Goal: Transaction & Acquisition: Purchase product/service

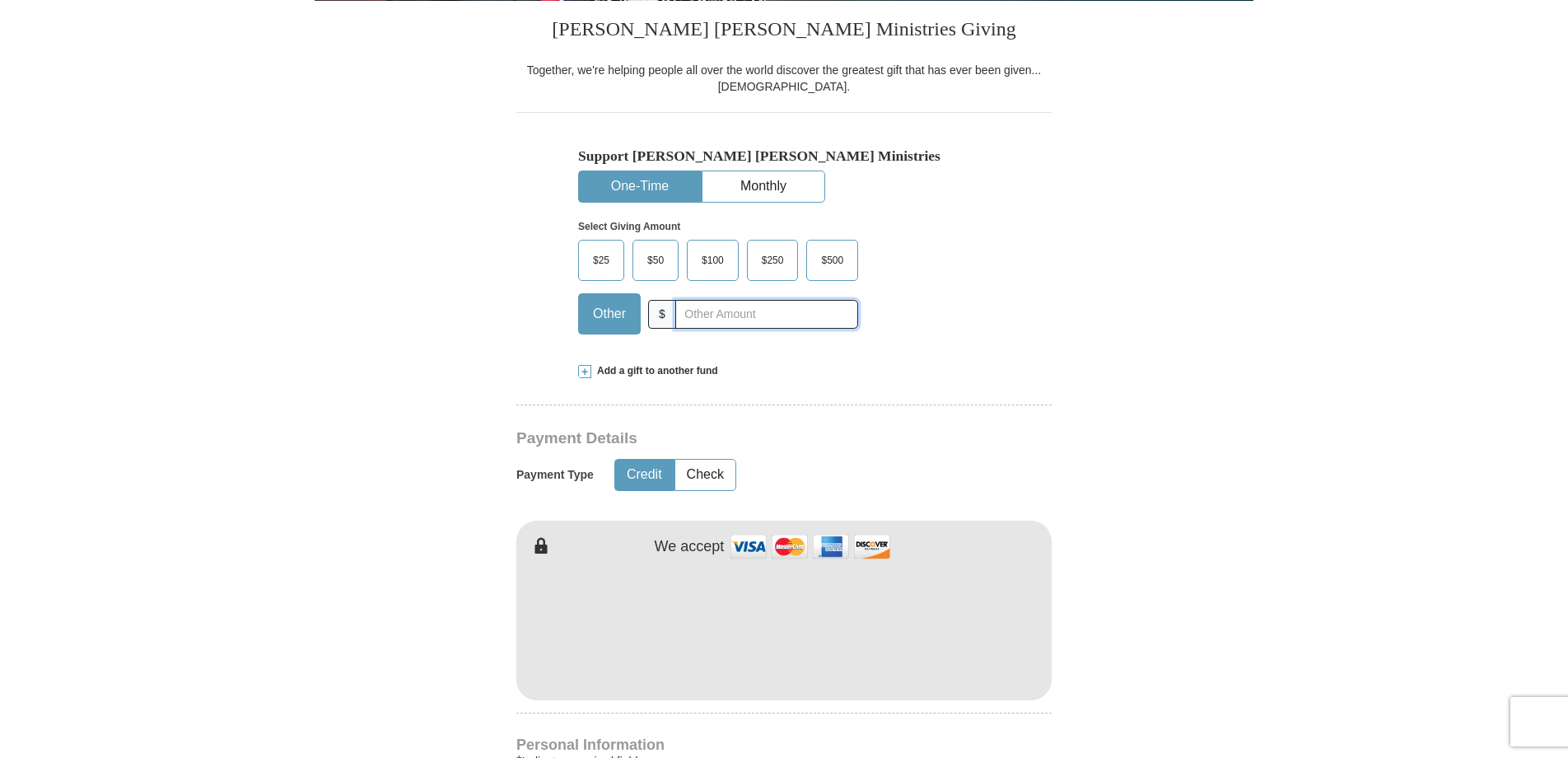
click at [708, 317] on input "text" at bounding box center [767, 314] width 183 height 29
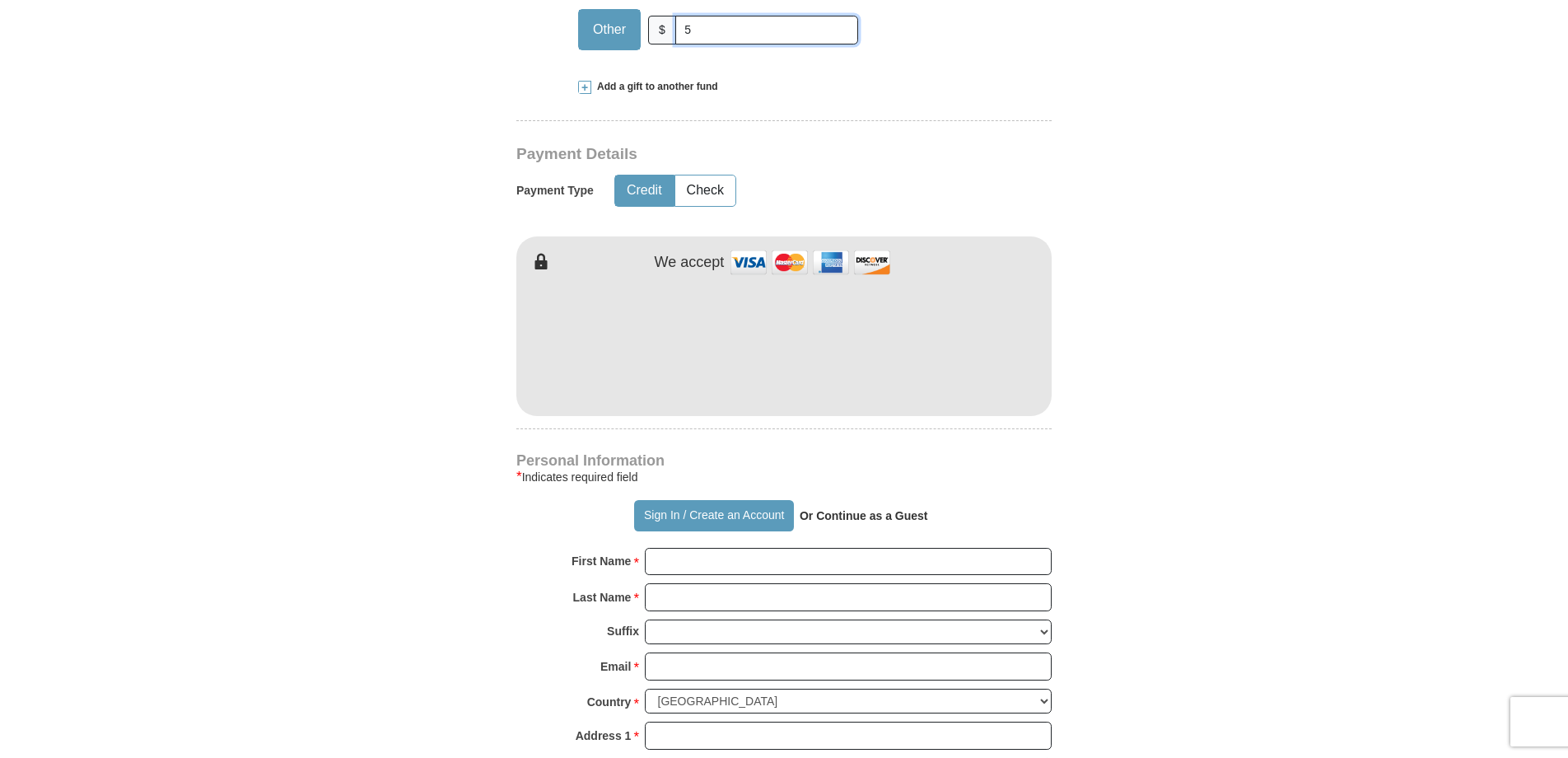
scroll to position [659, 0]
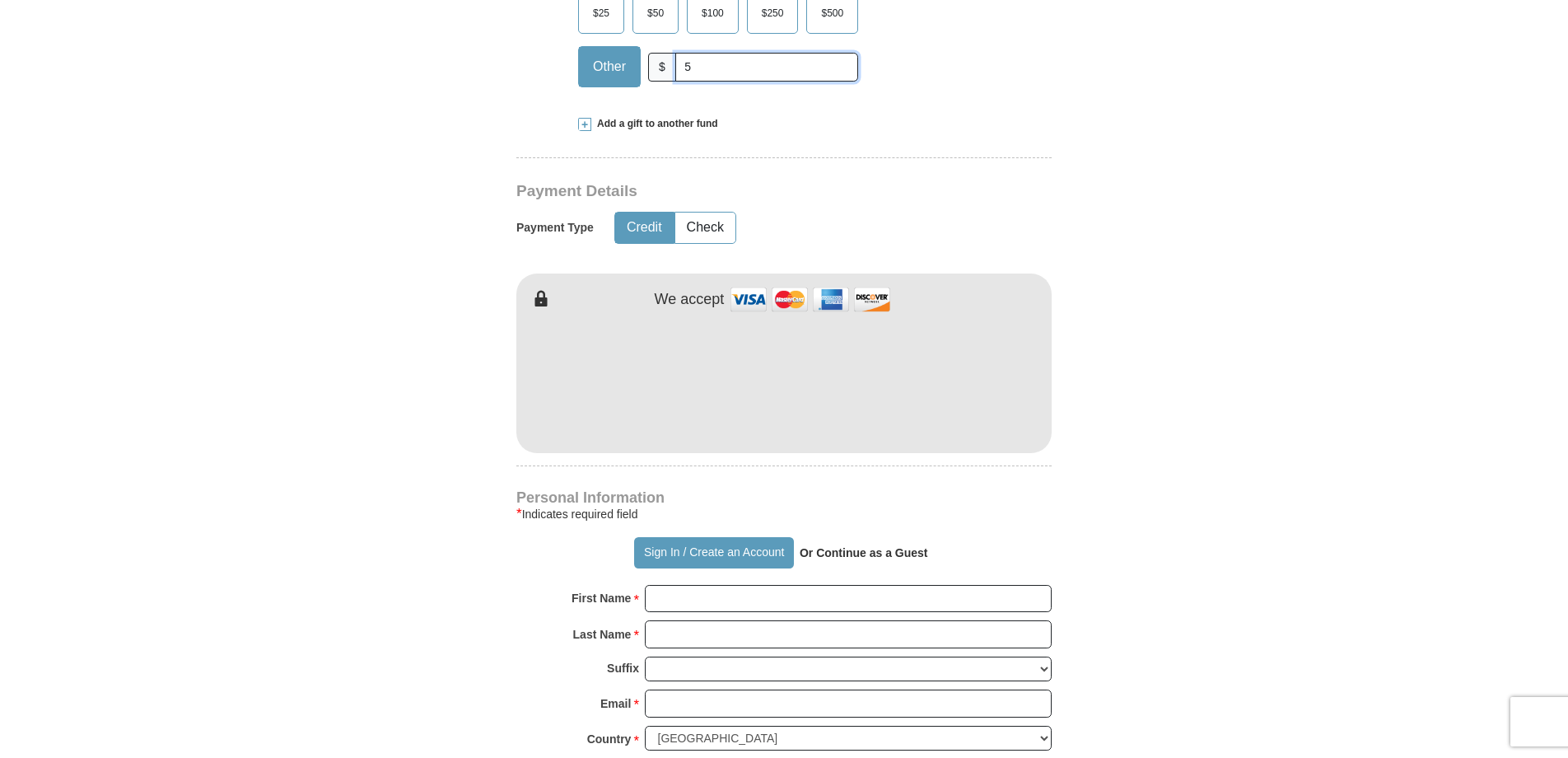
type input "5"
click at [1207, 409] on form "Already have an account? Sign in for faster giving. Don't have an account? Crea…" at bounding box center [784, 417] width 939 height 2020
click at [1221, 539] on form "Already have an account? Sign in for faster giving. Don't have an account? Crea…" at bounding box center [784, 417] width 939 height 2020
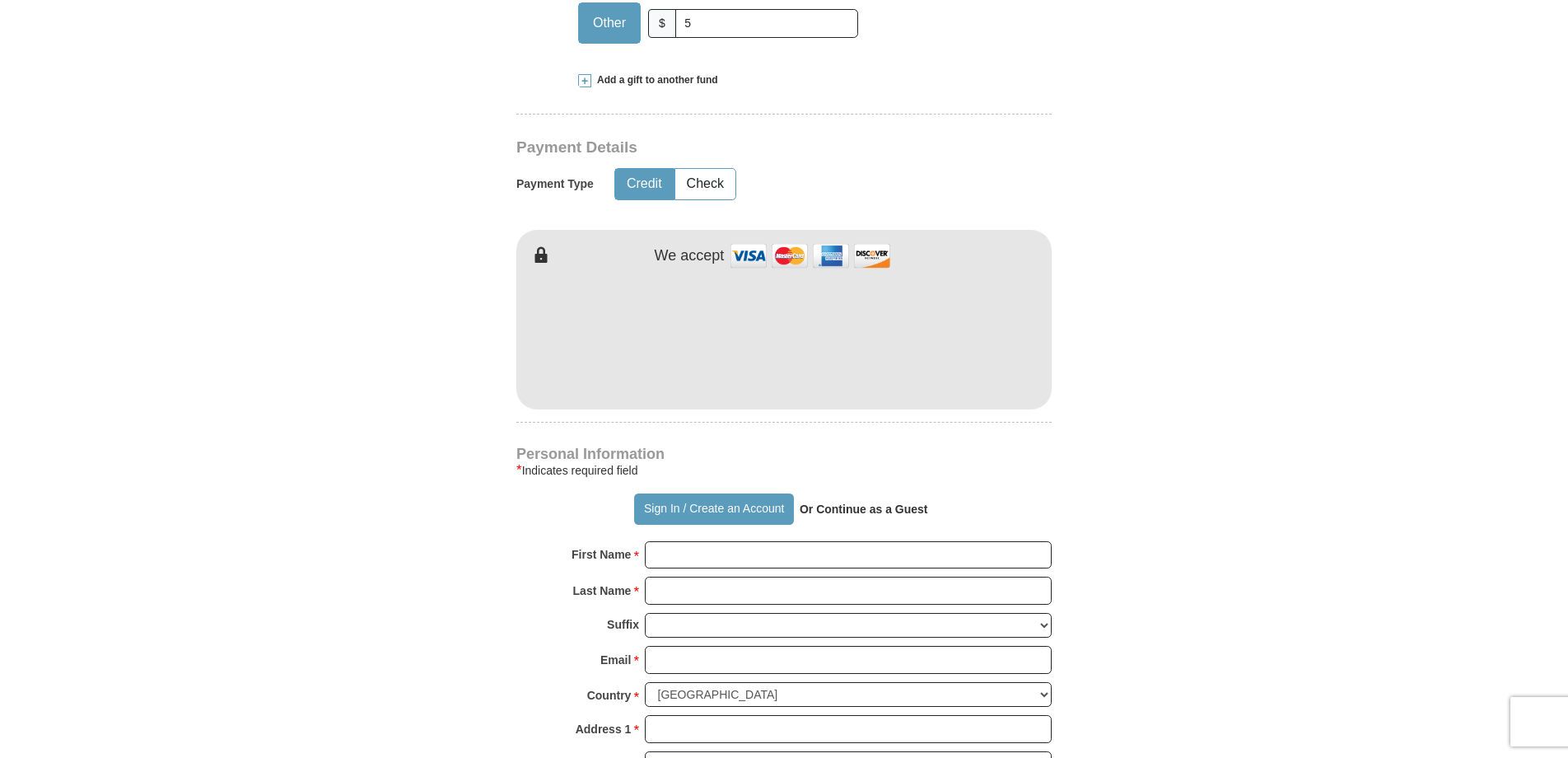
scroll to position [741, 0]
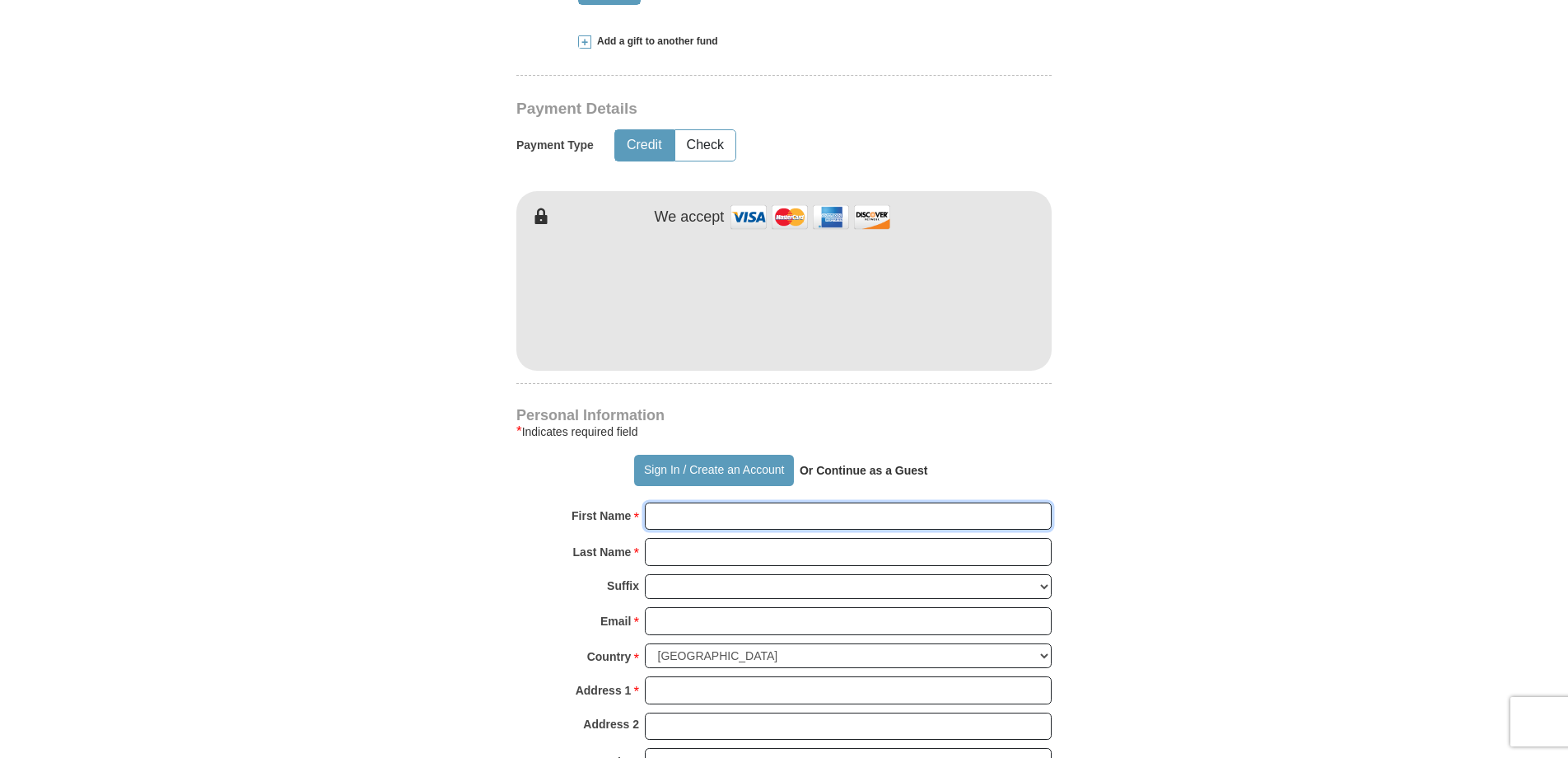
click at [790, 514] on input "First Name *" at bounding box center [848, 516] width 407 height 28
type input "Olden"
type input "[PERSON_NAME]"
type input "[EMAIL_ADDRESS][DOMAIN_NAME]"
type input "PO BOX 15164"
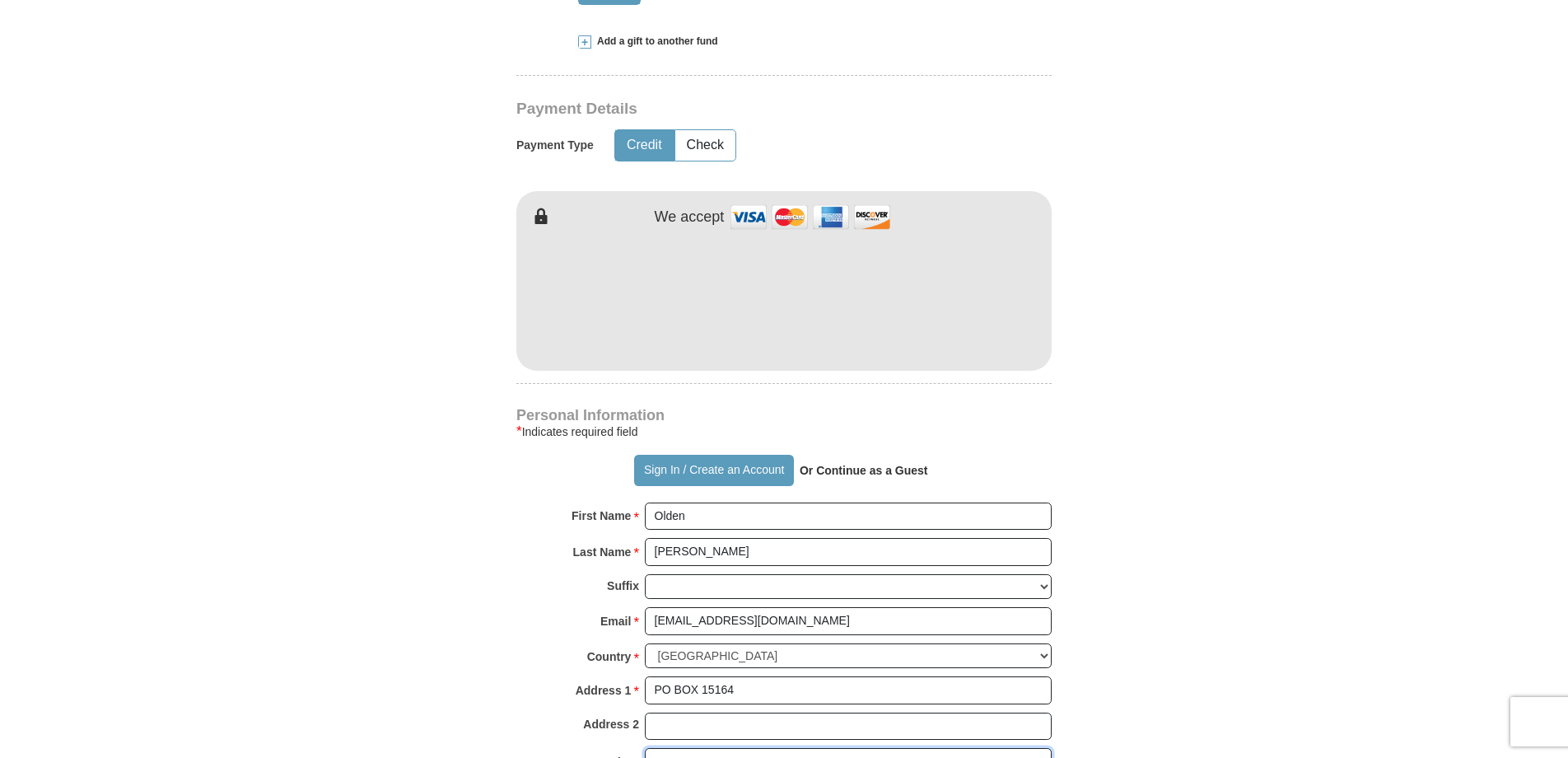
type input "[GEOGRAPHIC_DATA]"
select select "WA"
type input "99215"
type input "5094996730"
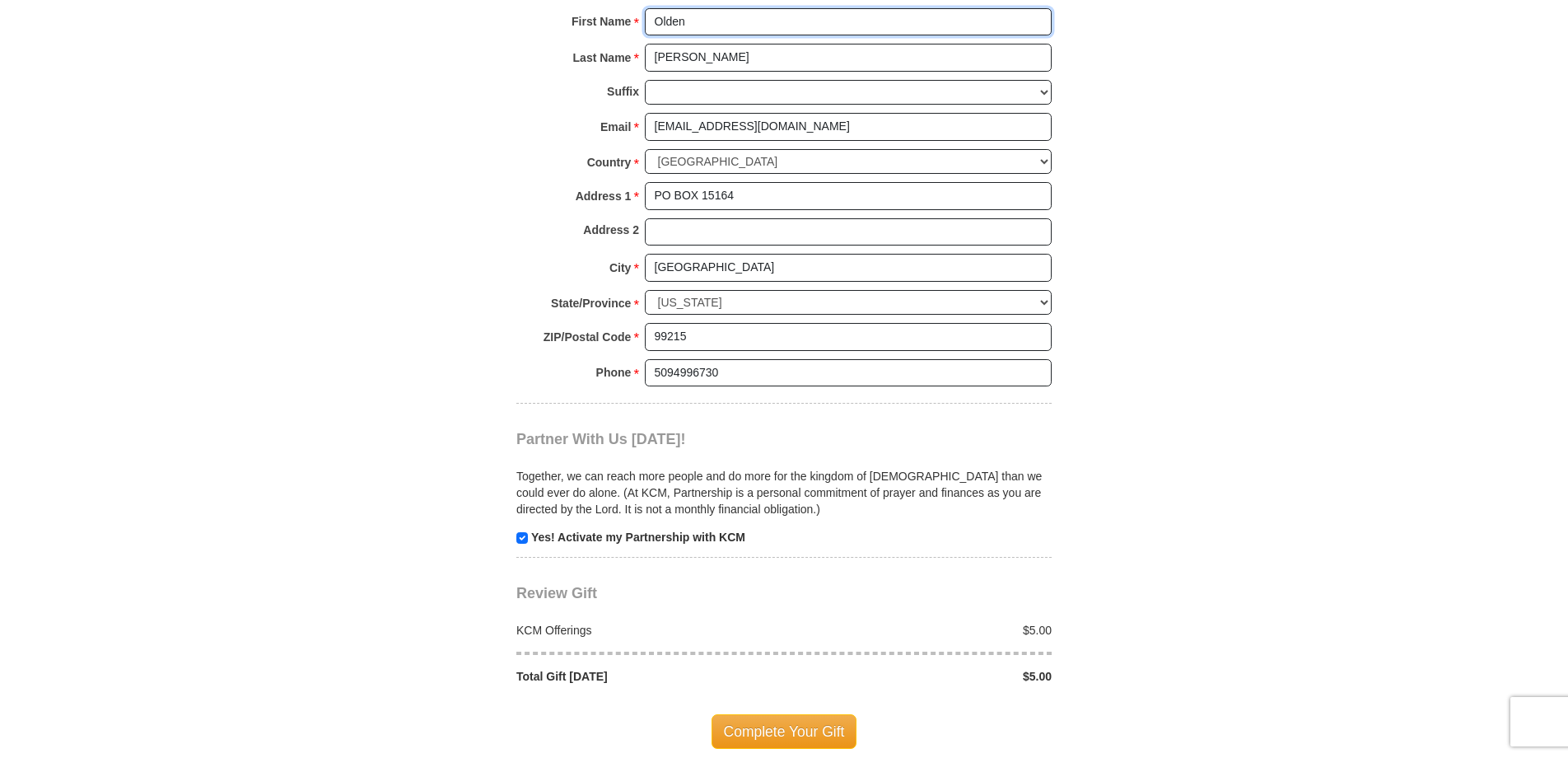
scroll to position [1318, 0]
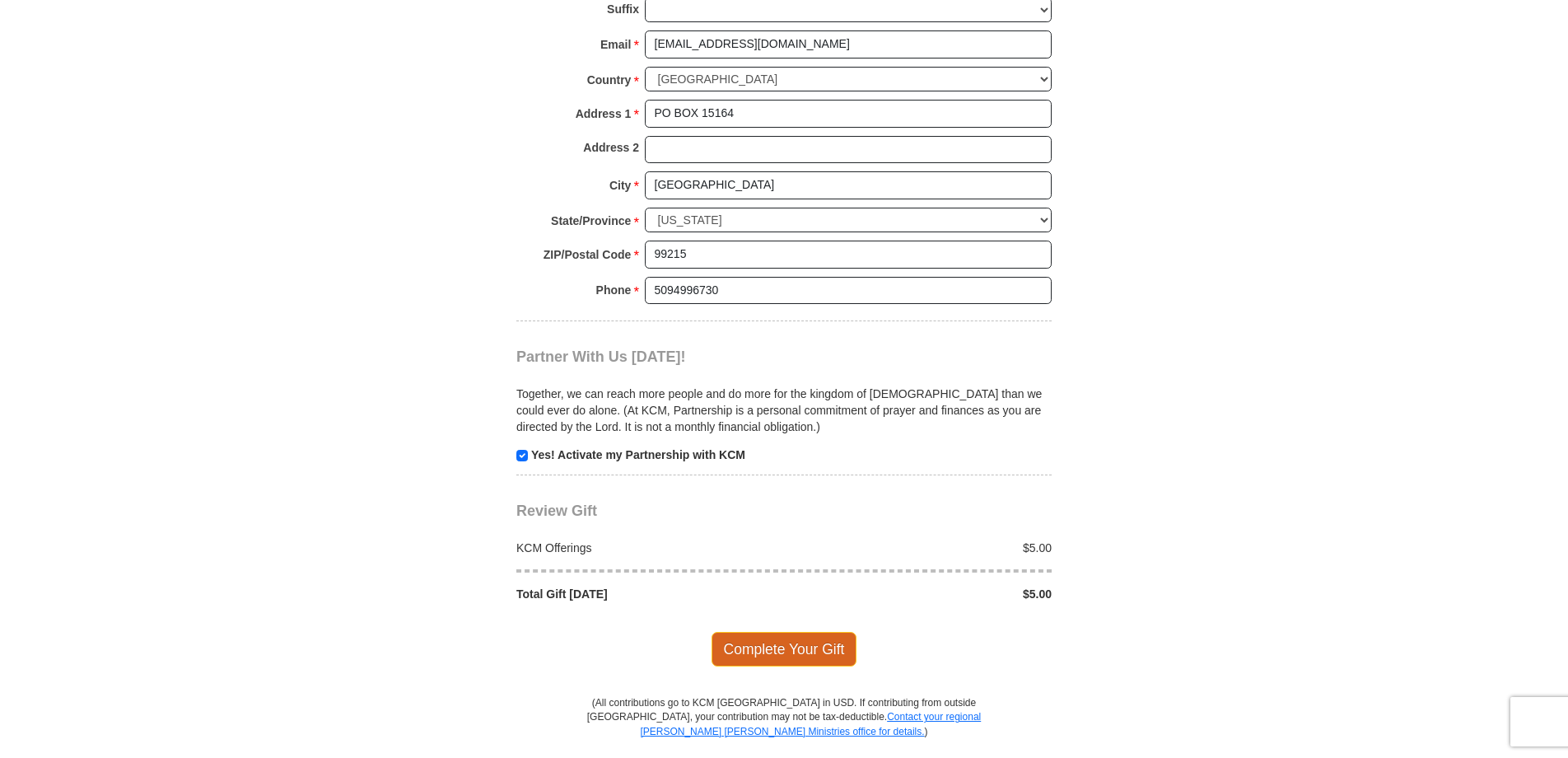
click at [819, 651] on span "Complete Your Gift" at bounding box center [784, 649] width 146 height 35
